Goal: Task Accomplishment & Management: Use online tool/utility

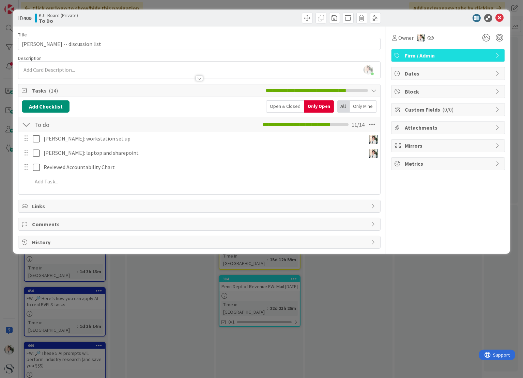
scroll to position [5, 2]
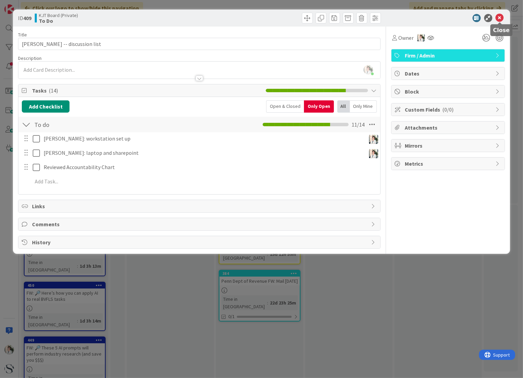
click at [498, 15] on icon at bounding box center [500, 18] width 8 height 8
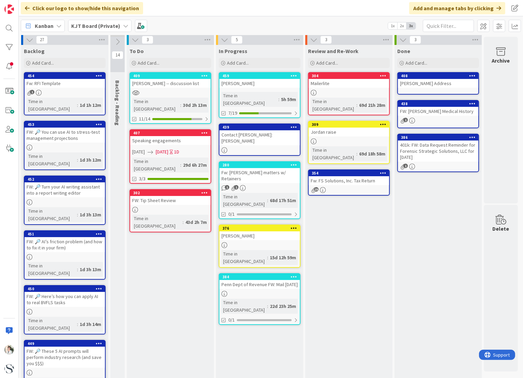
scroll to position [0, 2]
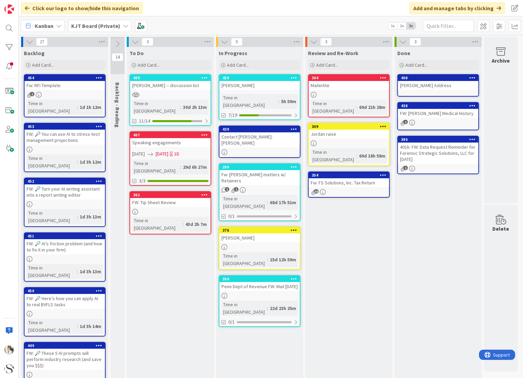
click at [170, 95] on div at bounding box center [170, 95] width 80 height 6
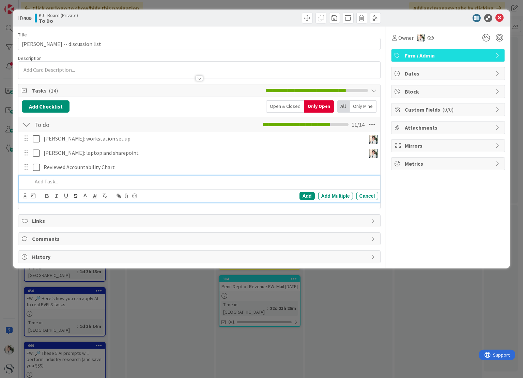
click at [38, 179] on p at bounding box center [203, 182] width 343 height 8
click at [304, 197] on div "Add" at bounding box center [306, 196] width 15 height 8
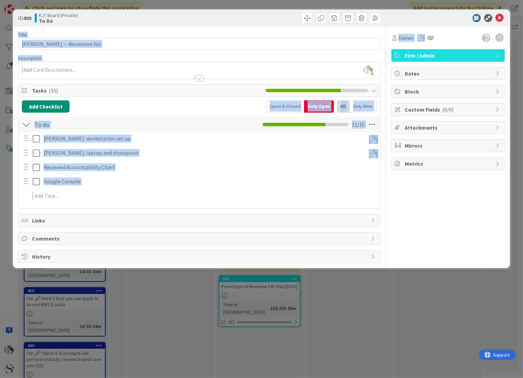
drag, startPoint x: 441, startPoint y: 18, endPoint x: 423, endPoint y: 49, distance: 36.0
click at [423, 49] on div "ID 409 KJT Board (Private) To Do Title 26 / 128 [PERSON_NAME] -- discussion lis…" at bounding box center [261, 139] width 497 height 259
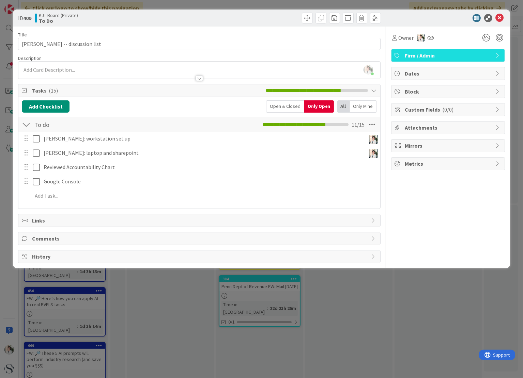
click at [225, 13] on div at bounding box center [290, 18] width 179 height 11
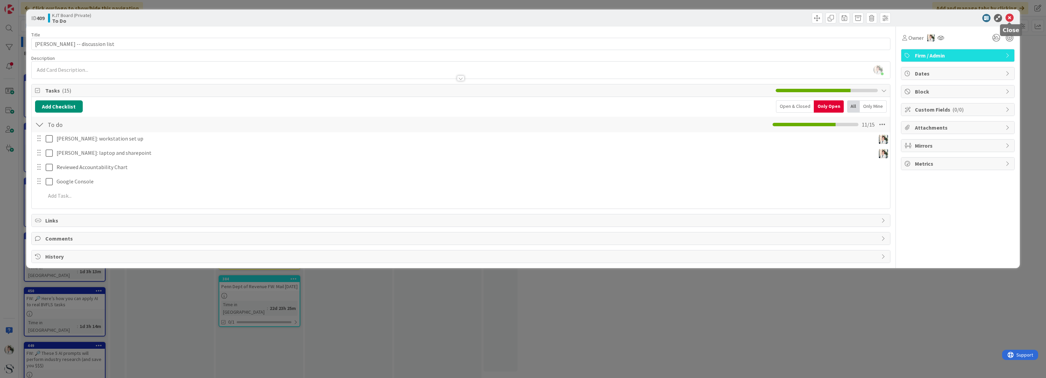
click at [522, 17] on icon at bounding box center [1010, 18] width 8 height 8
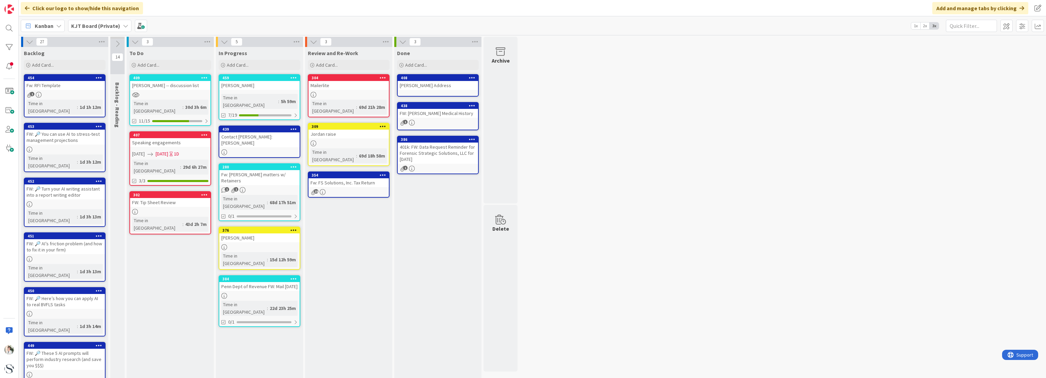
click at [123, 28] on icon at bounding box center [125, 25] width 5 height 5
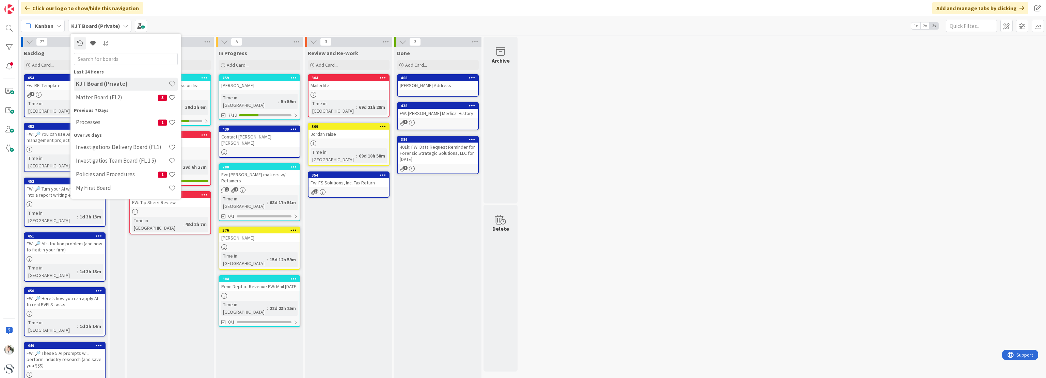
click at [264, 83] on div "[PERSON_NAME]" at bounding box center [259, 85] width 80 height 9
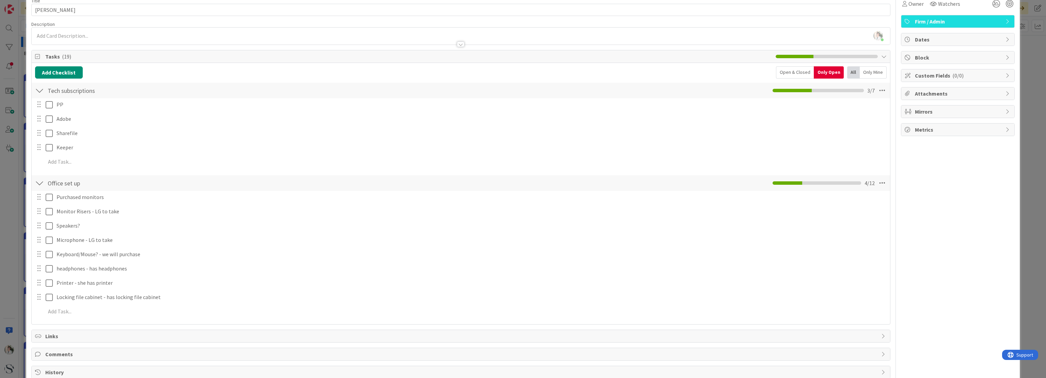
scroll to position [48, 0]
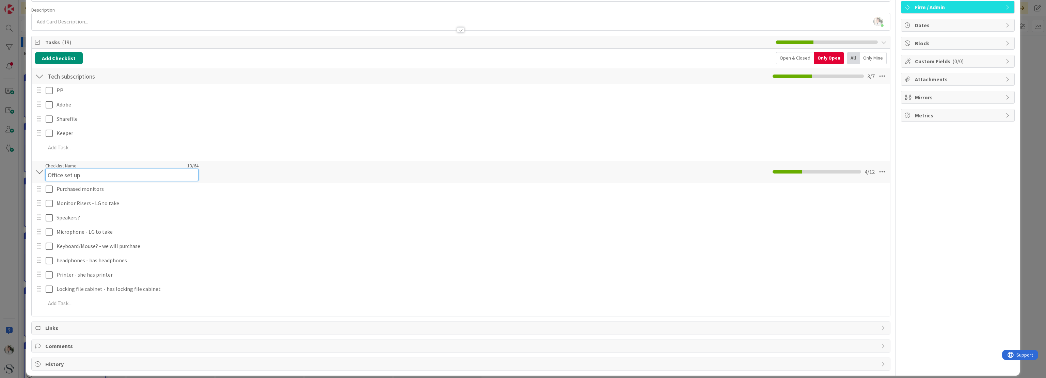
click at [71, 172] on input "Office set up" at bounding box center [121, 175] width 153 height 12
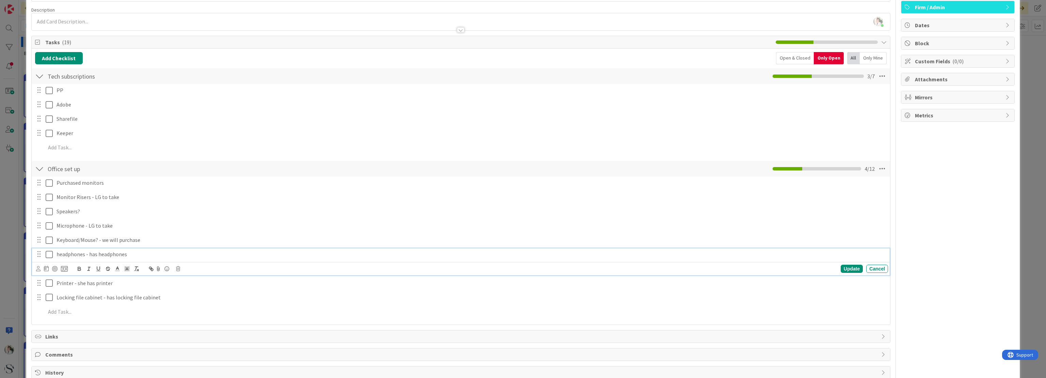
click at [253, 264] on div "headphones - has headphones Update Cancel" at bounding box center [461, 262] width 858 height 27
click at [522, 60] on div "Open & Closed" at bounding box center [795, 58] width 38 height 12
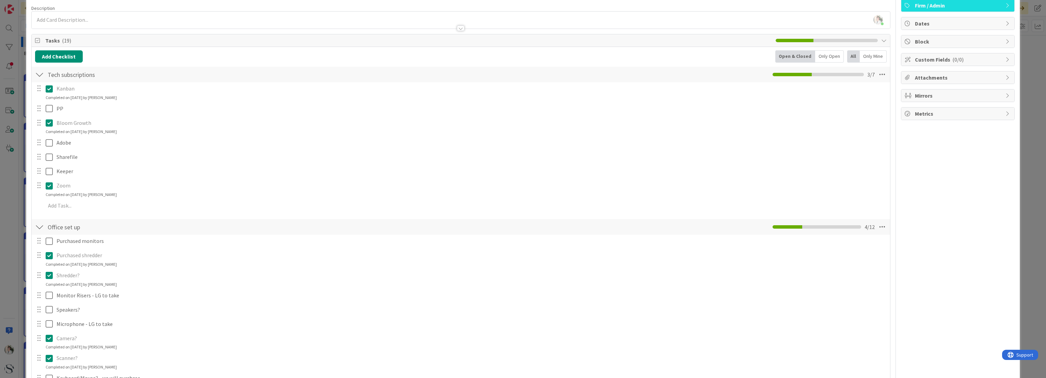
scroll to position [18, 0]
